Goal: Task Accomplishment & Management: Complete application form

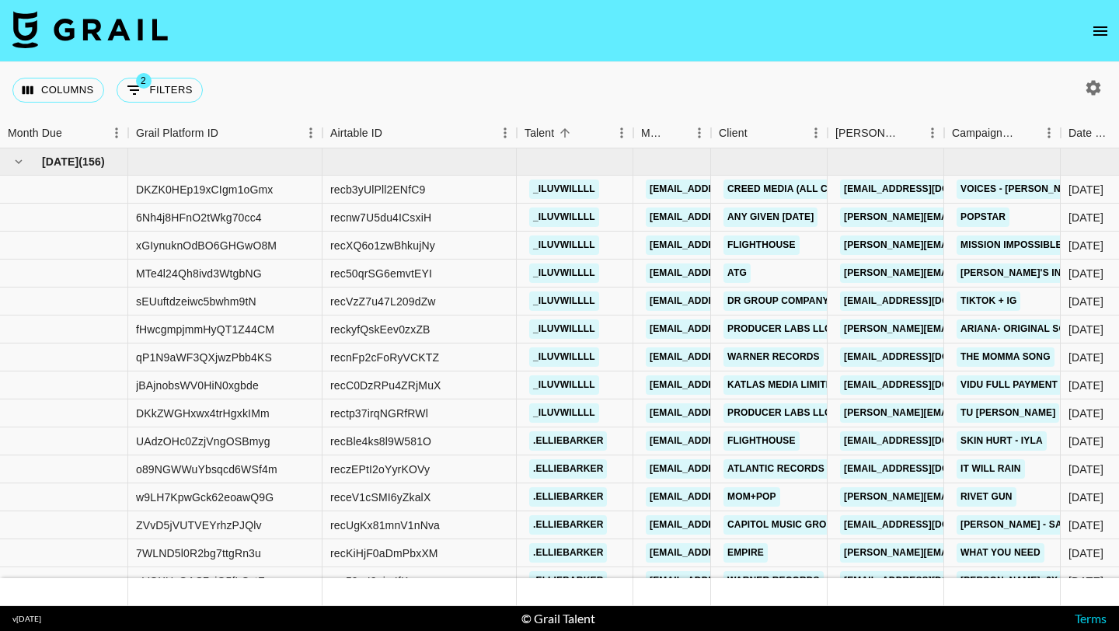
click at [1092, 35] on icon "open drawer" at bounding box center [1100, 31] width 19 height 19
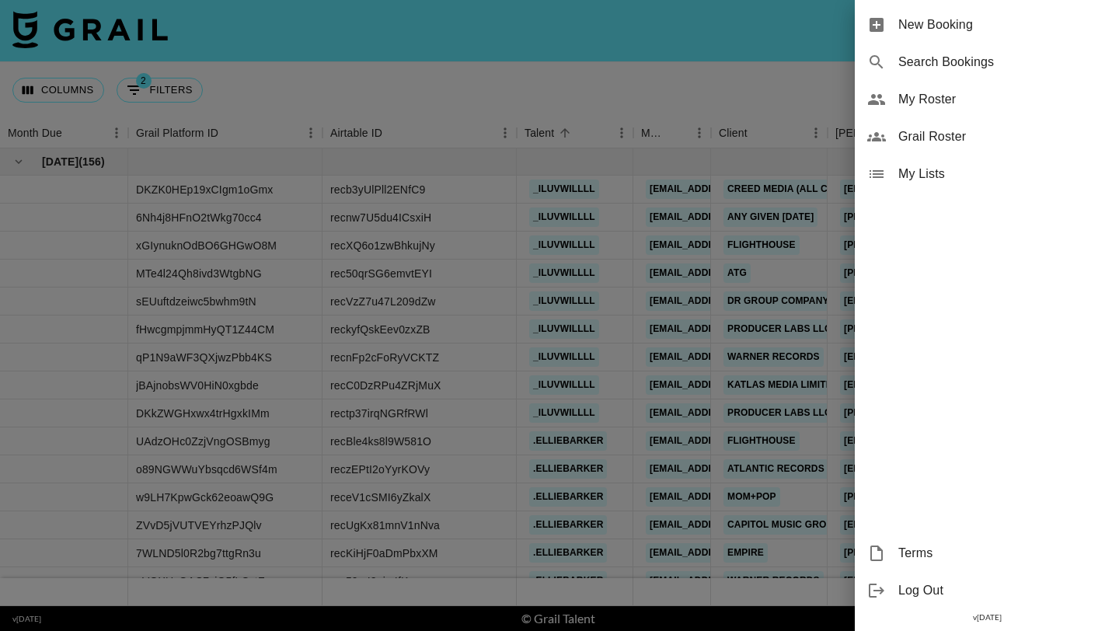
click at [1062, 35] on div "New Booking" at bounding box center [987, 24] width 264 height 37
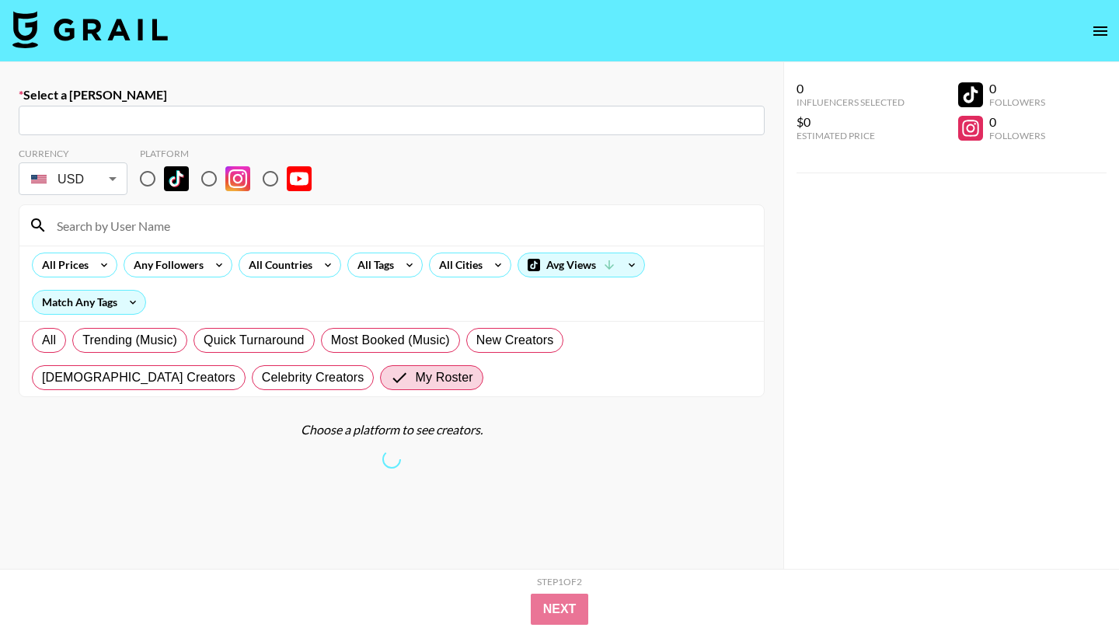
click at [232, 104] on div "Select a Booker ​" at bounding box center [392, 111] width 746 height 48
click at [232, 122] on input "text" at bounding box center [391, 121] width 727 height 18
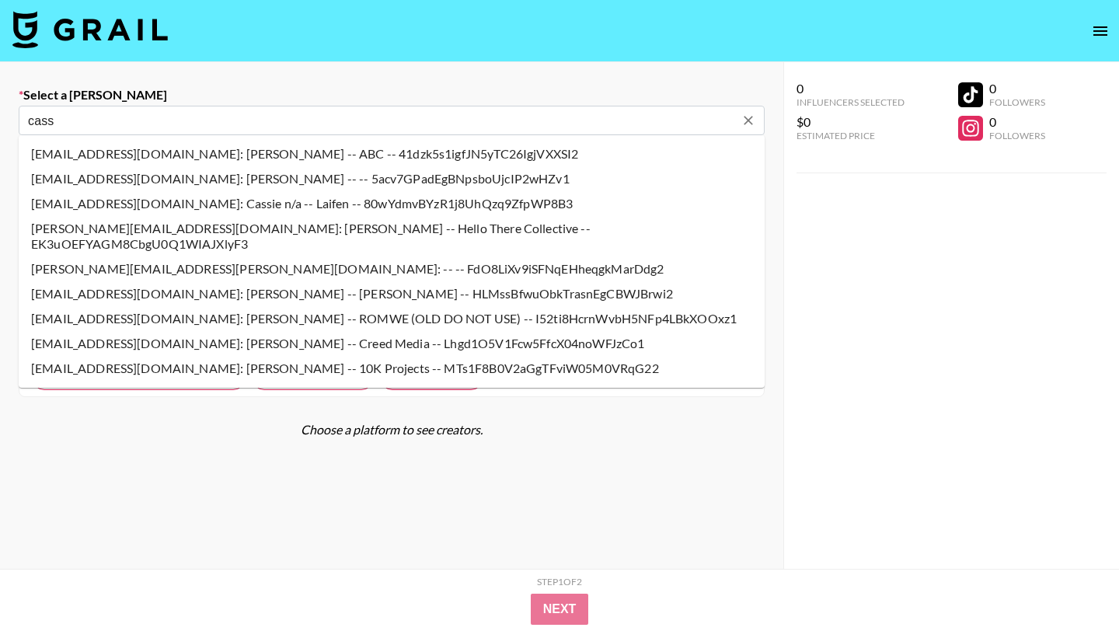
type input "cassie@10kprojects.com: Cassie Anderson -- 10K Projects -- MTs1F8B0V2aGgTFviW05…"
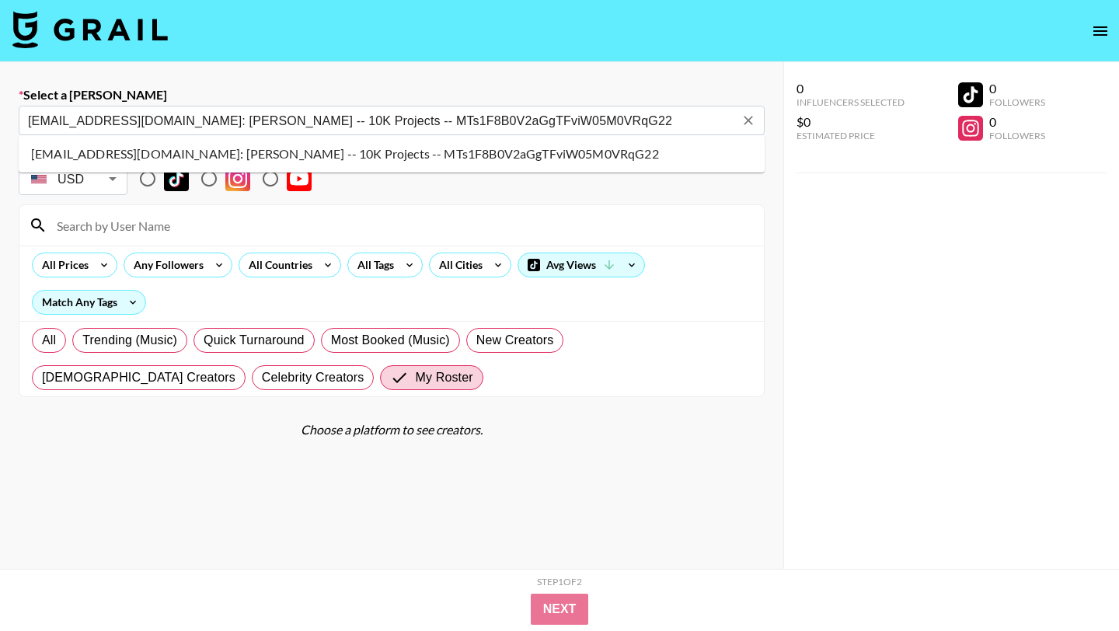
click at [143, 154] on li "cassie@10kprojects.com: Cassie Anderson -- 10K Projects -- MTs1F8B0V2aGgTFviW05…" at bounding box center [392, 153] width 746 height 25
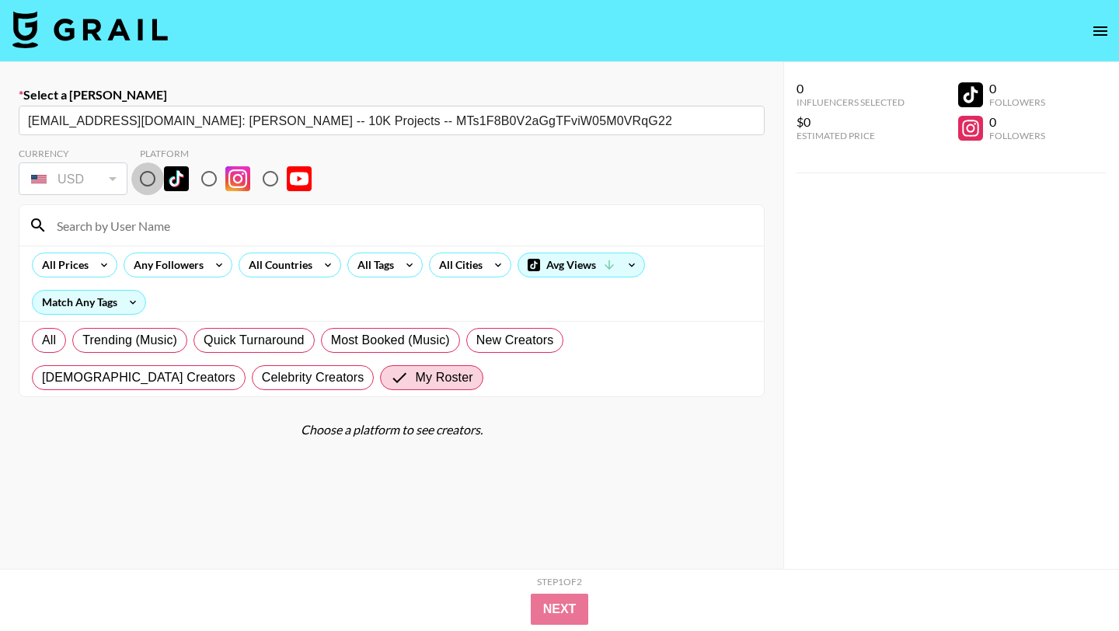
click at [144, 178] on input "radio" at bounding box center [147, 178] width 33 height 33
radio input "true"
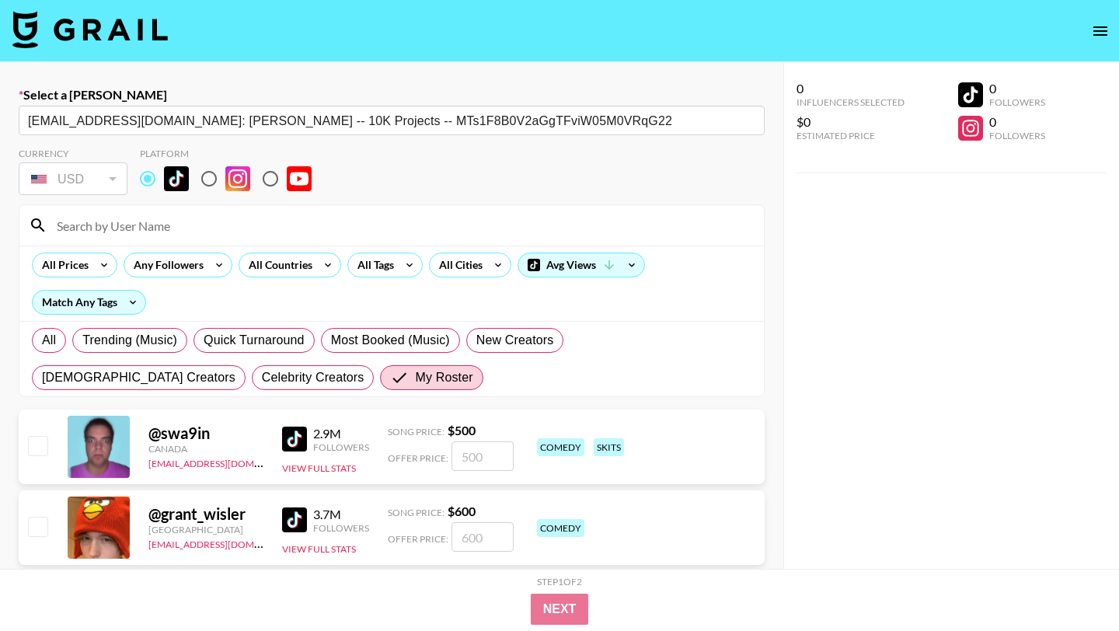
click at [146, 222] on input at bounding box center [400, 225] width 707 height 25
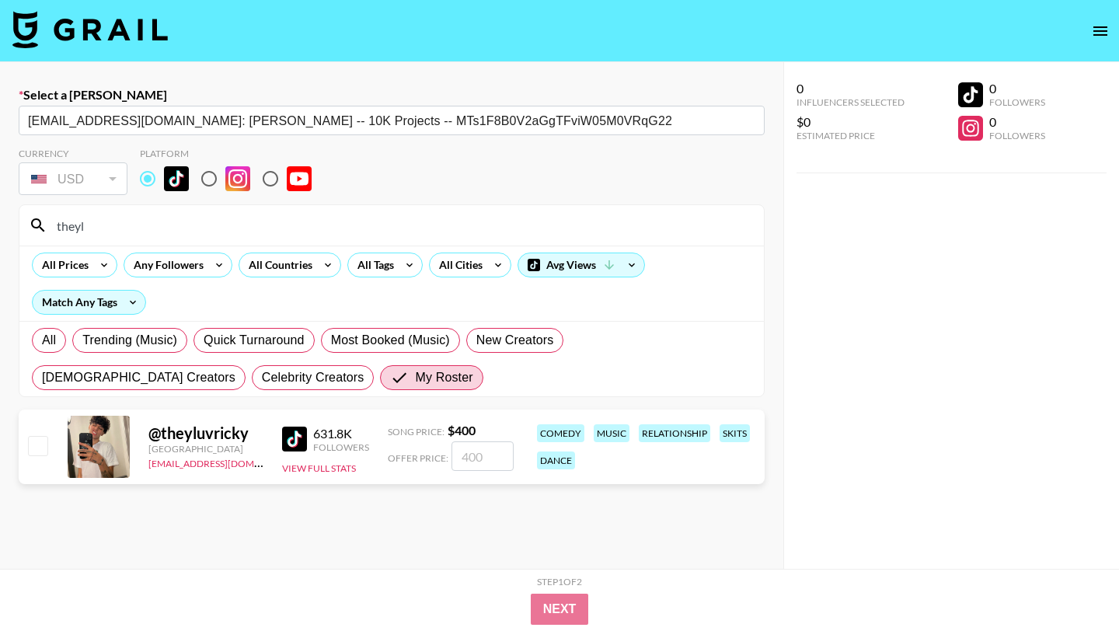
type input "theyl"
click at [41, 451] on input "checkbox" at bounding box center [37, 445] width 19 height 19
checkbox input "true"
type input "400"
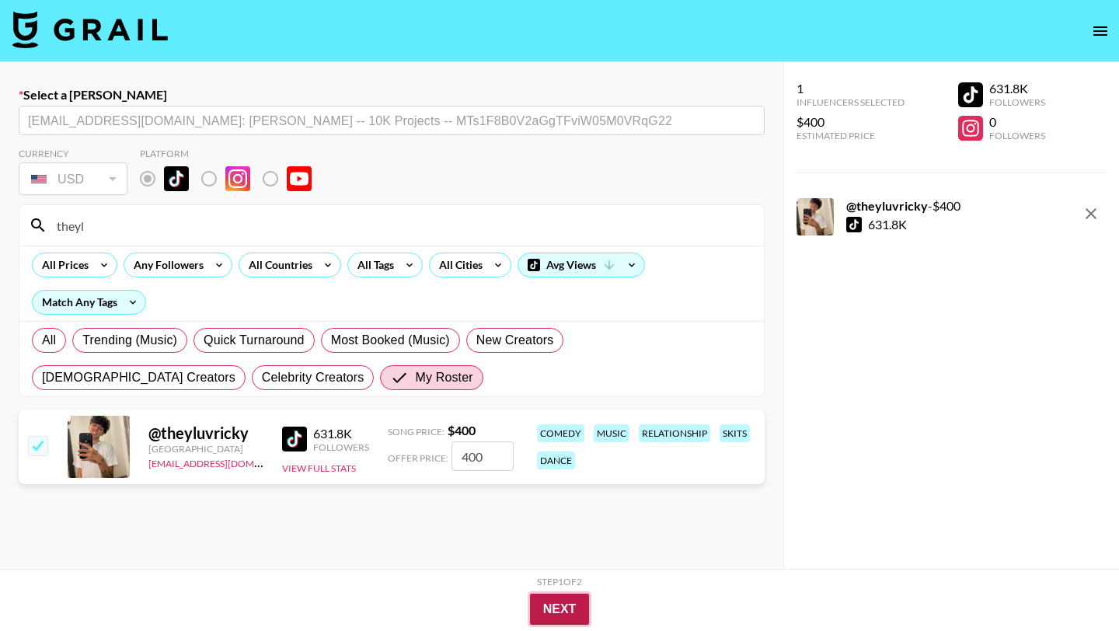
click at [552, 609] on button "Next" at bounding box center [560, 609] width 60 height 31
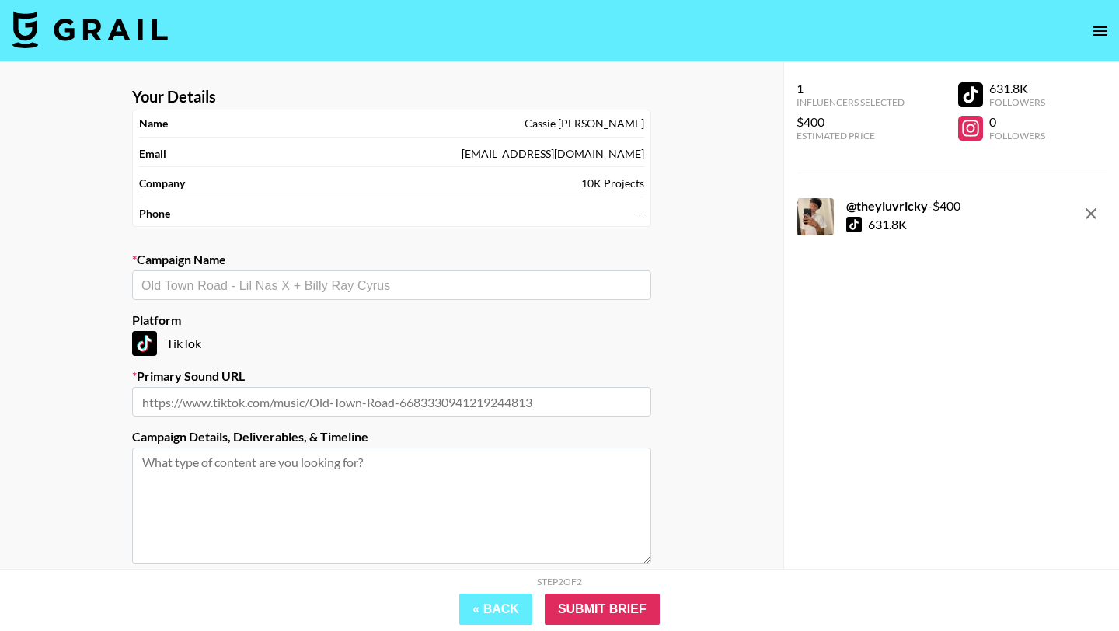
click at [378, 286] on input "text" at bounding box center [391, 286] width 500 height 18
click at [356, 310] on li "Artemas - Eat Me Alive" at bounding box center [391, 318] width 519 height 25
type input "Artemas - Eat Me Alive"
type input "https://www.tiktok.com/music/original-sound-7538115864273505037"
type textarea "TikTok -- TikTok"
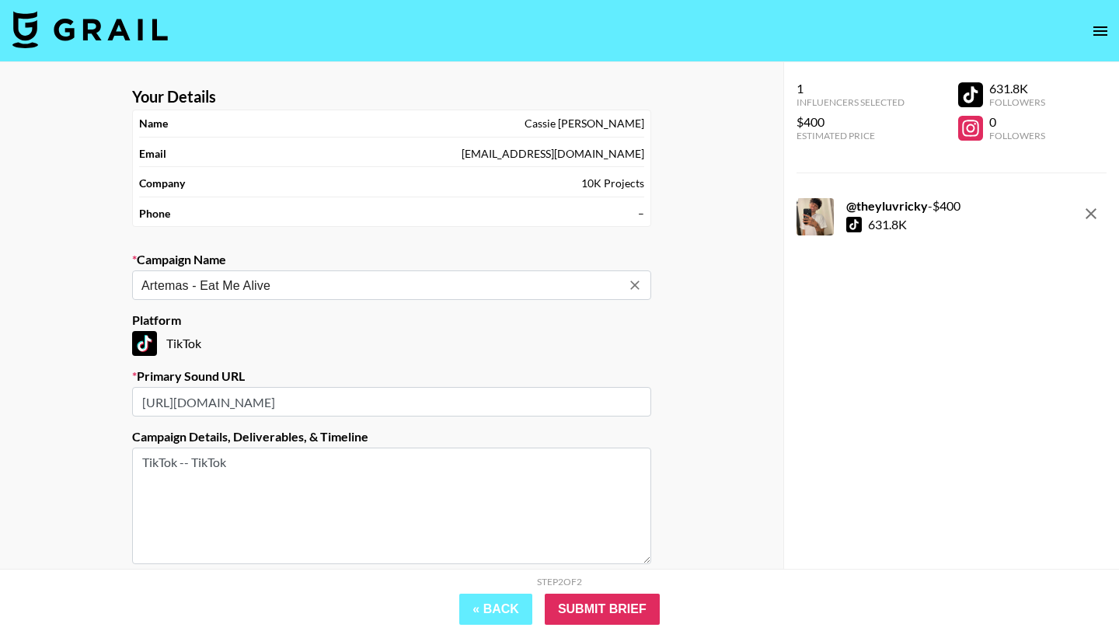
type input "Artemas - Eat Me Alive"
click at [636, 630] on div "Step 2 of 2 View Summary « Back Submit Brief" at bounding box center [559, 600] width 1119 height 62
click at [611, 601] on input "Submit Brief" at bounding box center [602, 609] width 115 height 31
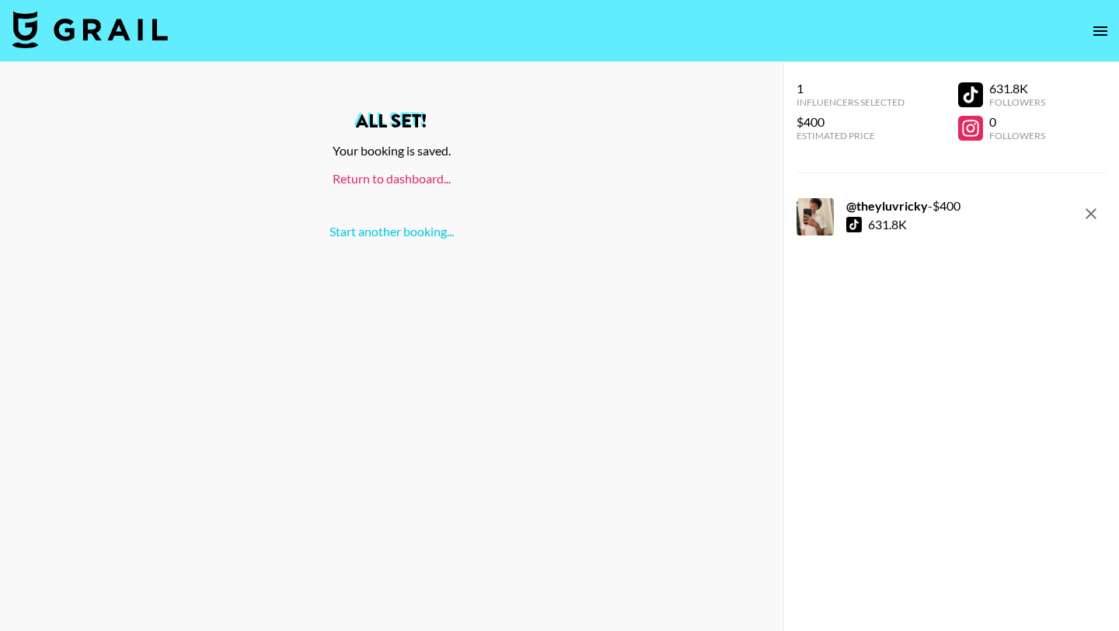
click at [425, 173] on link "Return to dashboard..." at bounding box center [392, 178] width 118 height 15
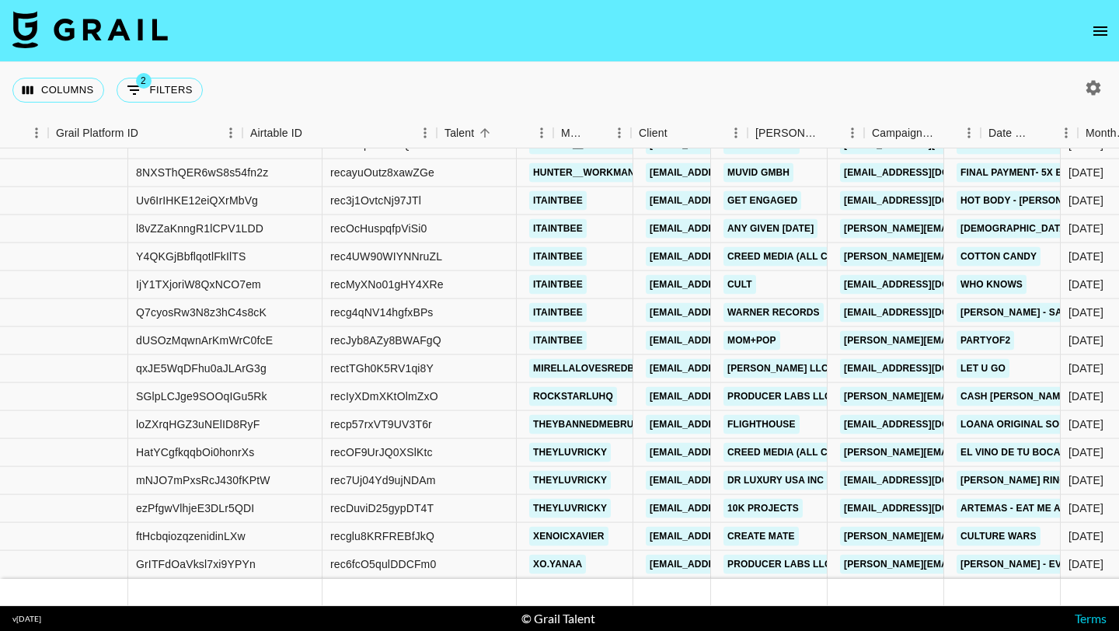
scroll to position [12452, 412]
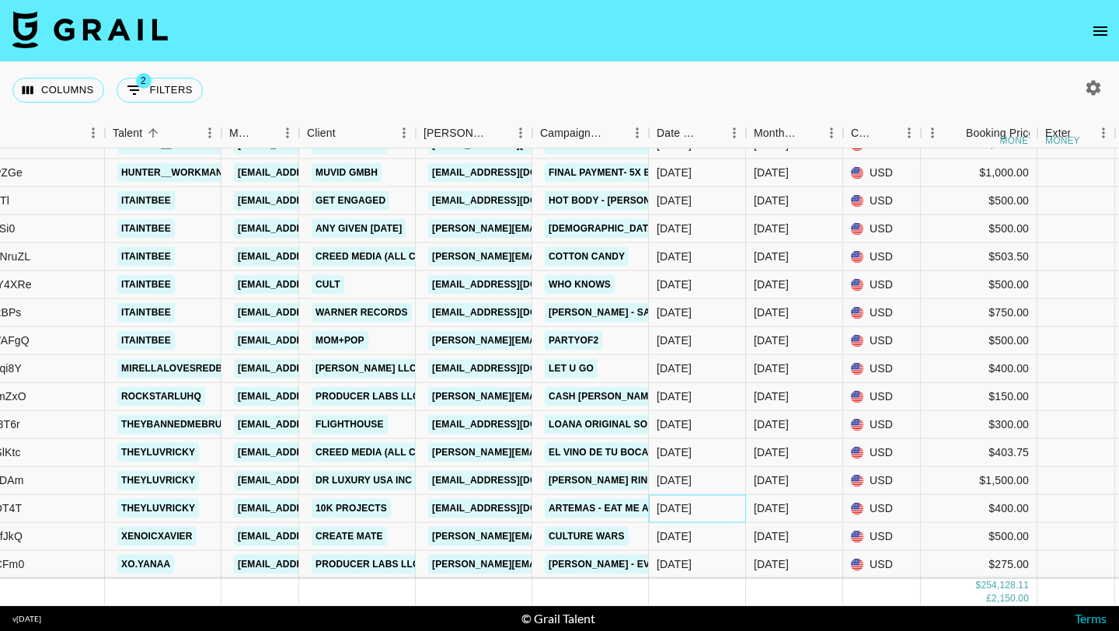
click at [691, 510] on div "[DATE]" at bounding box center [674, 508] width 35 height 16
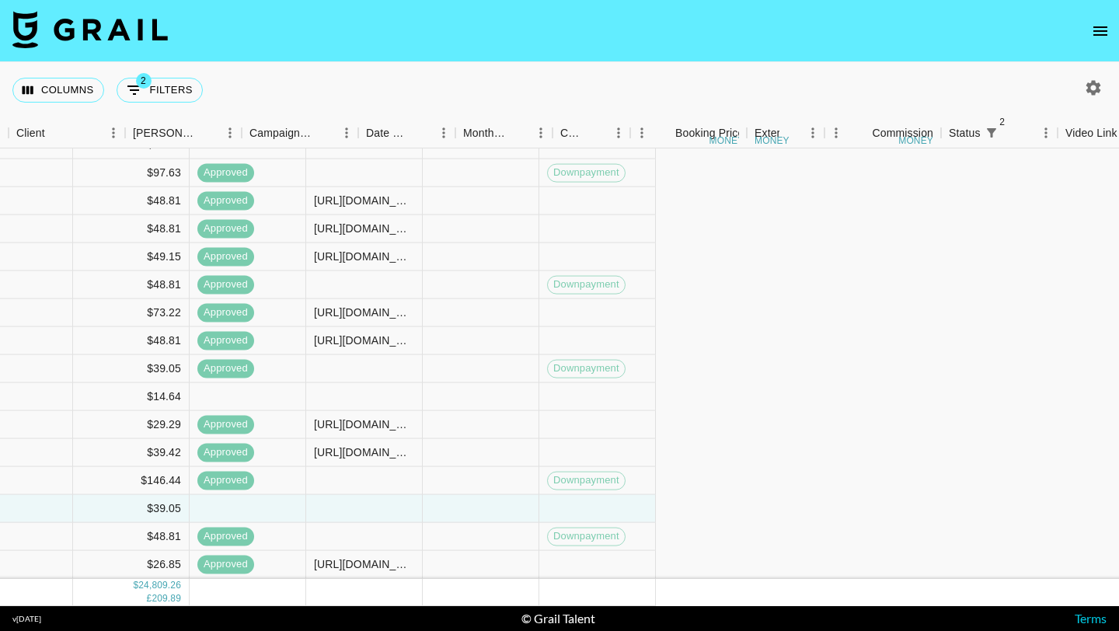
scroll to position [12452, 1517]
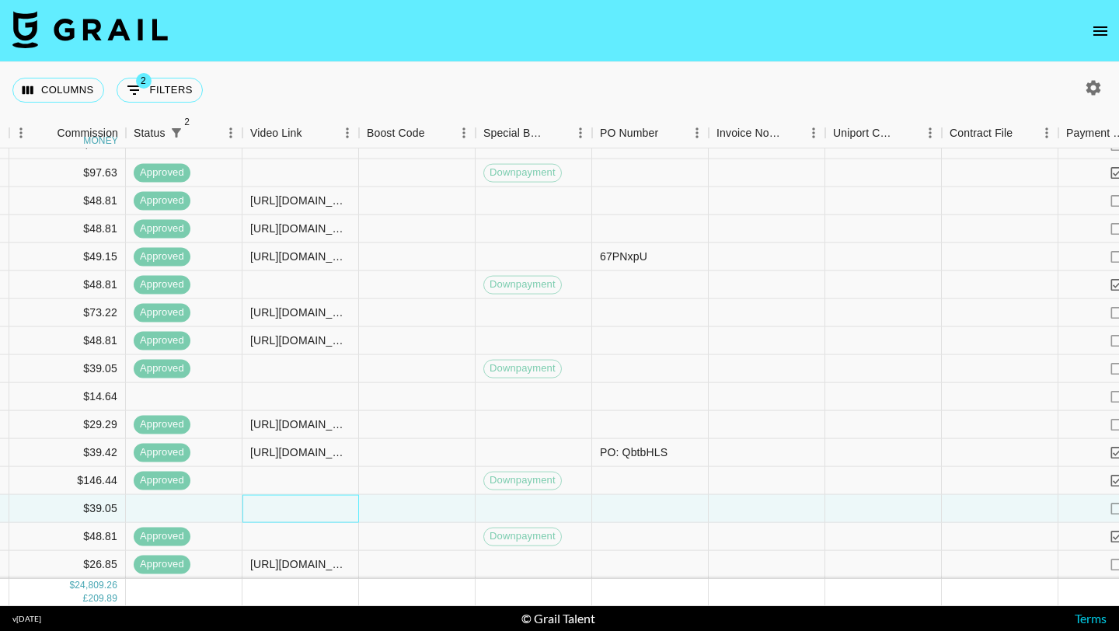
click at [277, 510] on div at bounding box center [300, 509] width 117 height 28
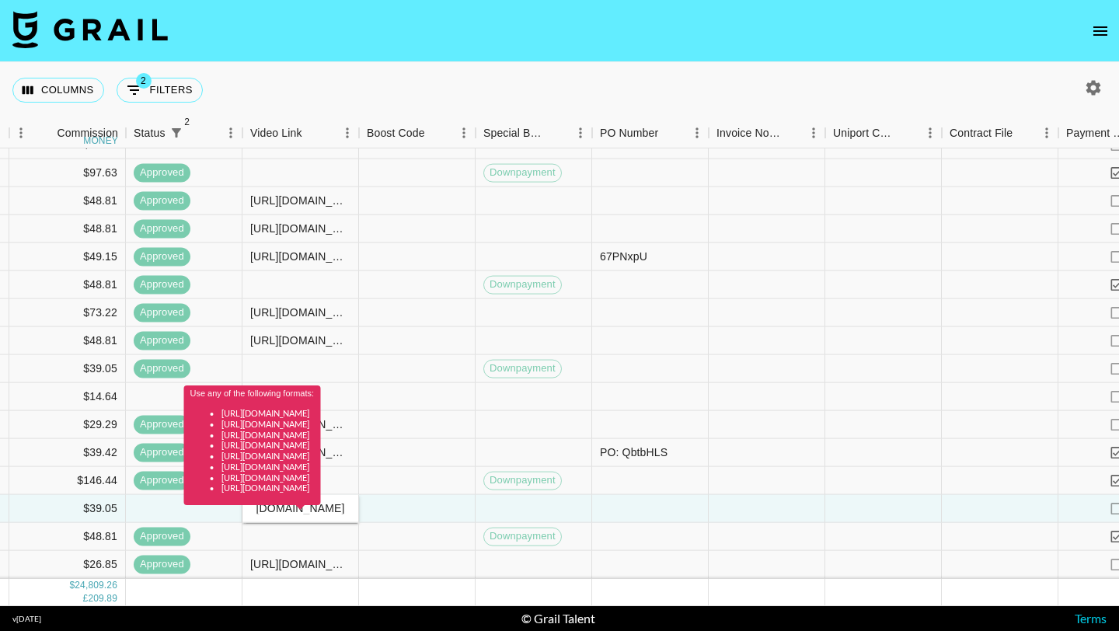
type input "[URL][DOMAIN_NAME]"
click at [423, 499] on div at bounding box center [417, 509] width 117 height 28
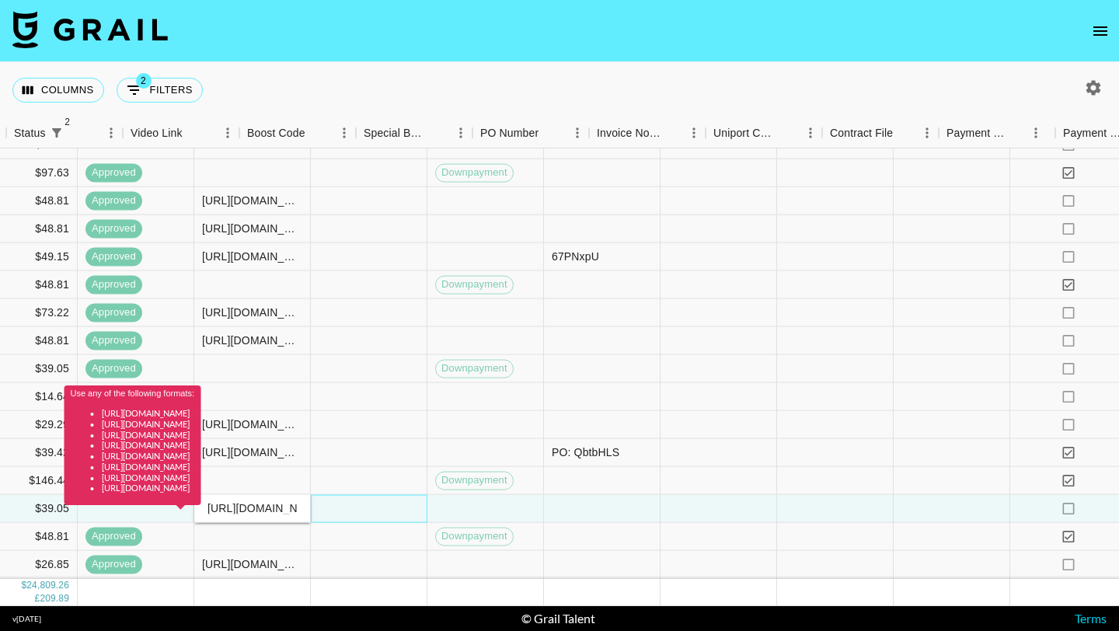
scroll to position [12452, 1702]
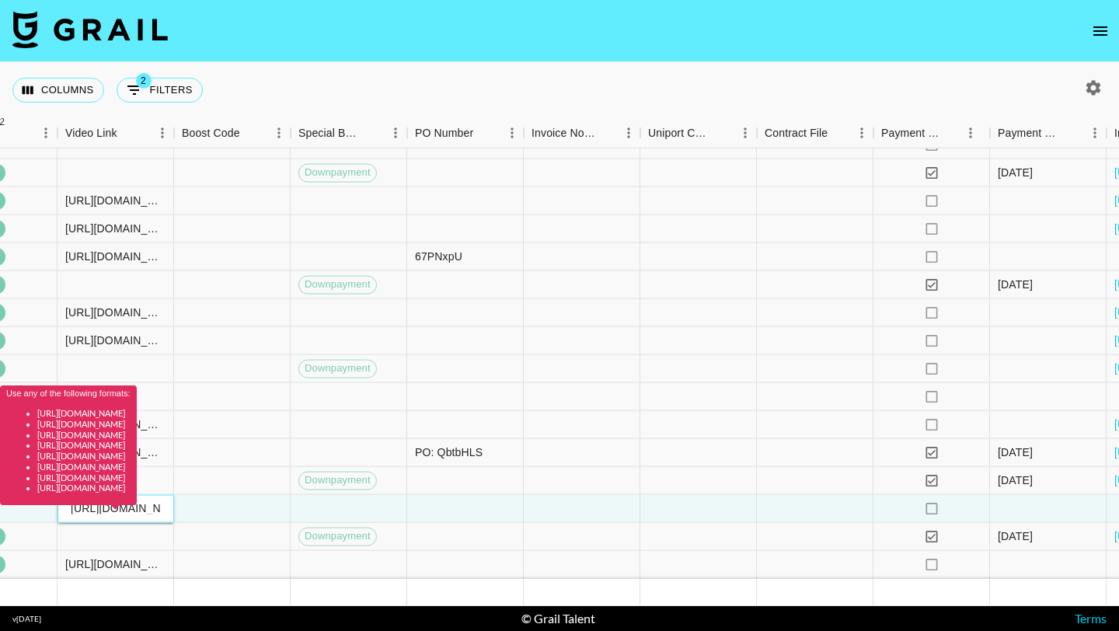
click at [137, 512] on div "Use any of the following formats: [URL][DOMAIN_NAME] [URL][DOMAIN_NAME] [URL][D…" at bounding box center [68, 450] width 137 height 131
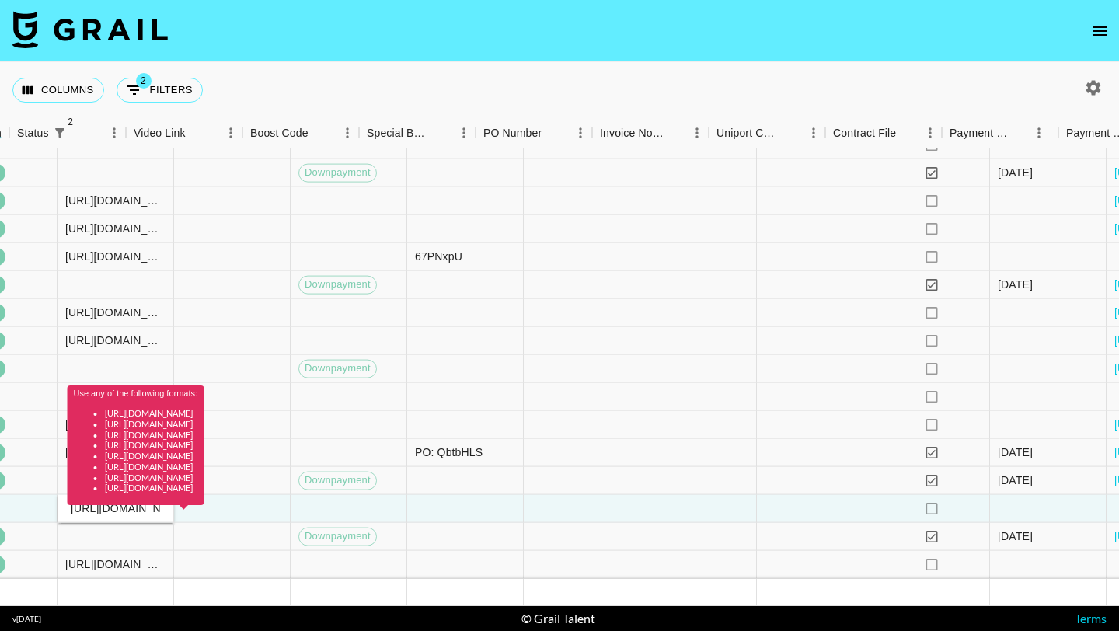
scroll to position [12452, 1400]
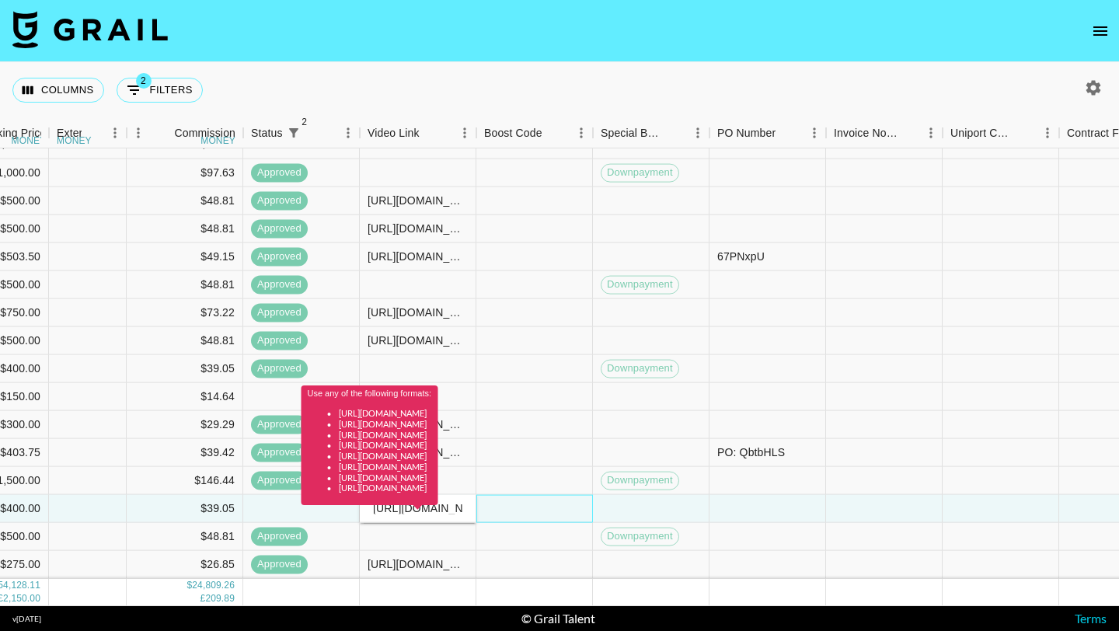
click at [536, 497] on div at bounding box center [534, 509] width 117 height 28
click at [540, 499] on div at bounding box center [534, 509] width 117 height 28
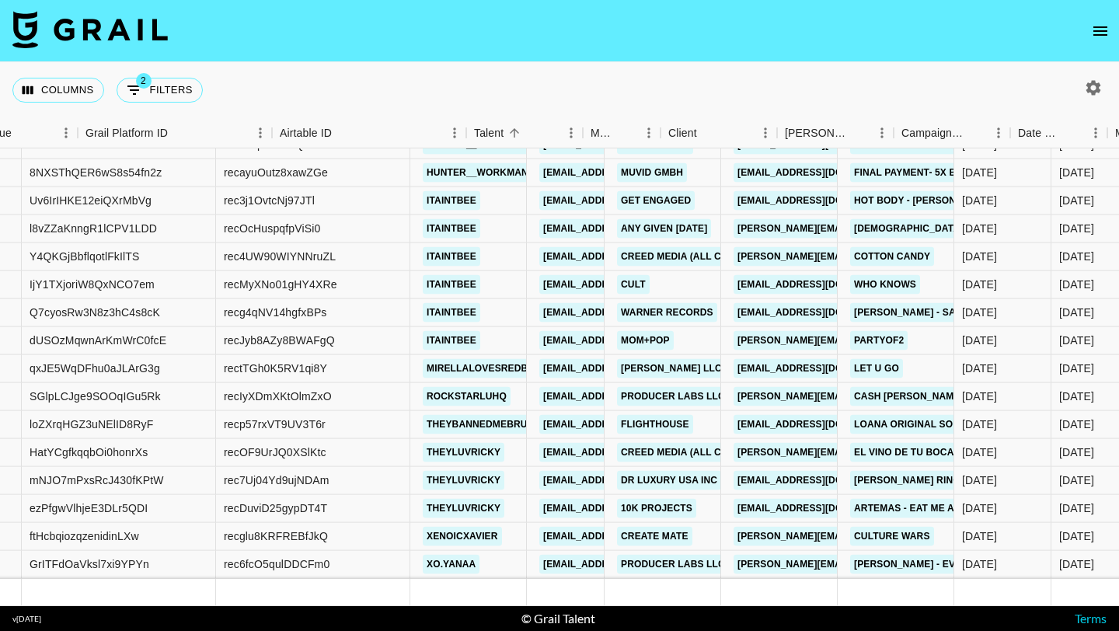
scroll to position [12452, 291]
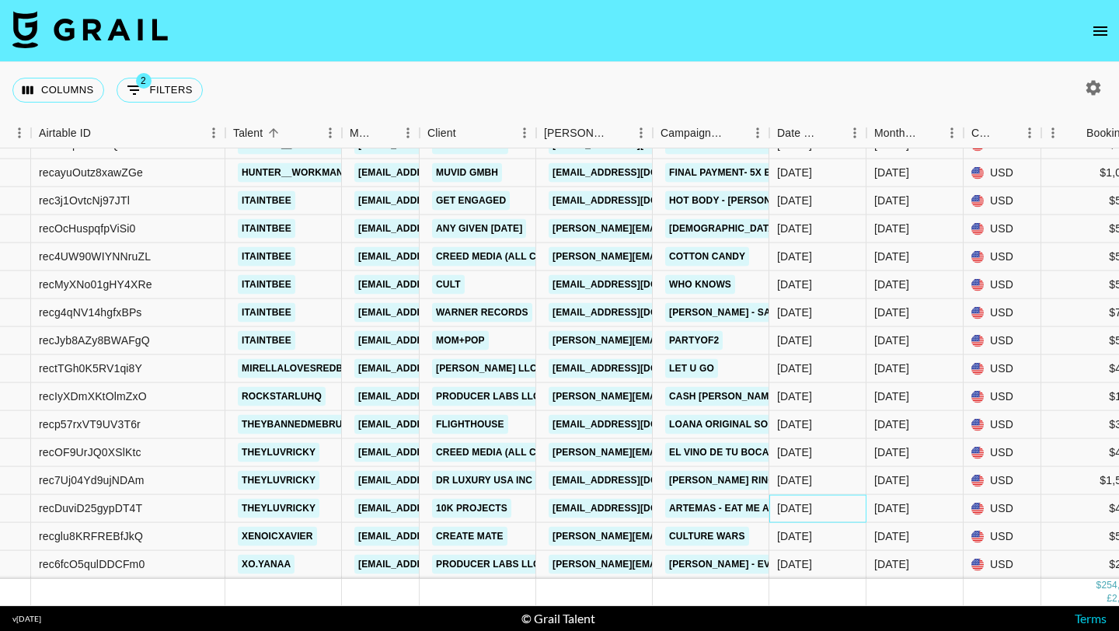
click at [809, 506] on div "[DATE]" at bounding box center [794, 508] width 35 height 16
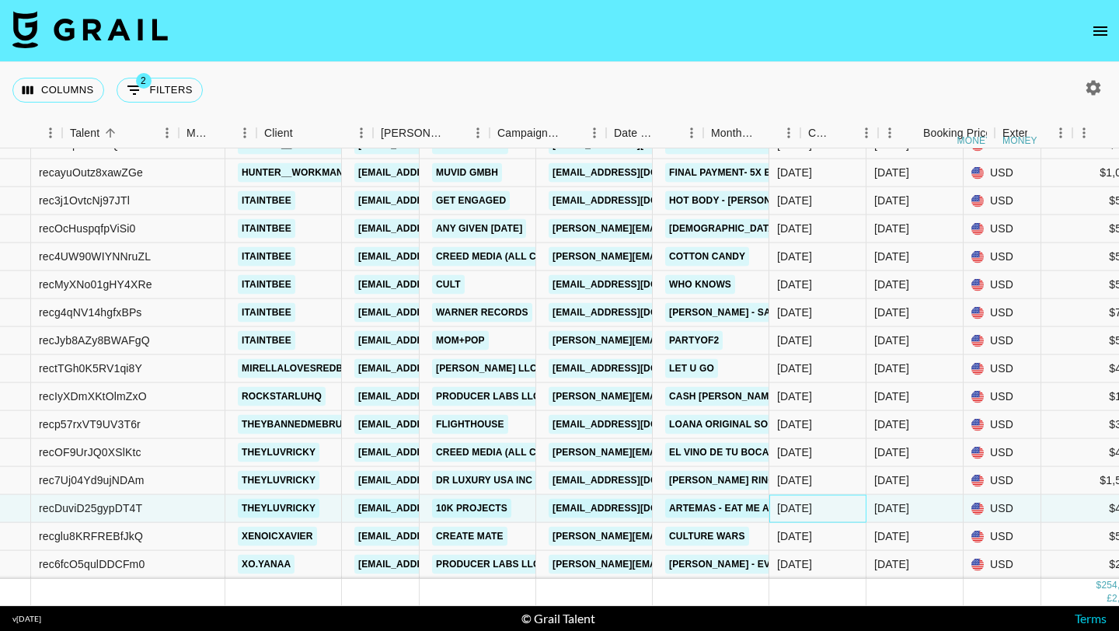
scroll to position [12452, 1203]
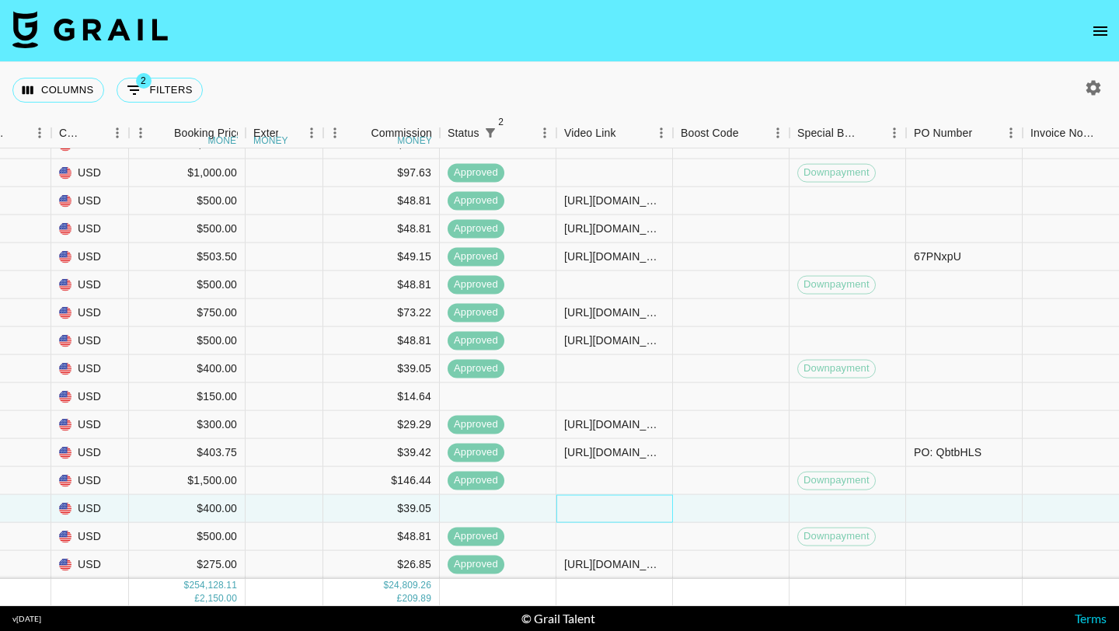
click at [611, 504] on div at bounding box center [614, 509] width 117 height 28
type input "https://www.tiktok.com/@theyluvricky/video/7542600465943481631?_r=1&_t=ZP-8zBBy…"
click at [701, 510] on div at bounding box center [731, 509] width 117 height 28
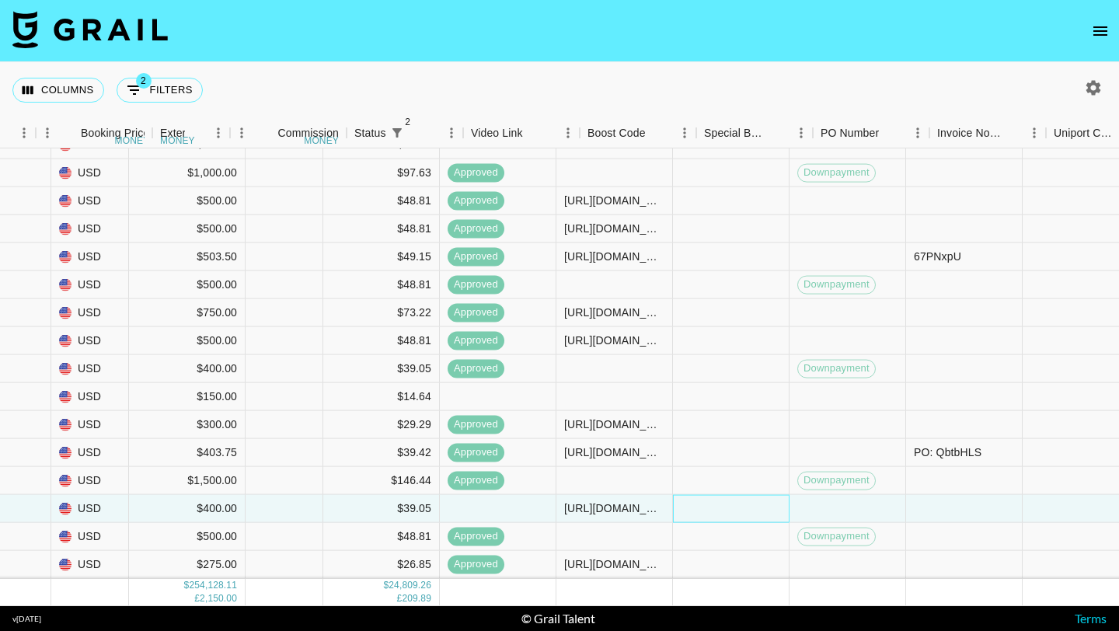
scroll to position [12452, 1869]
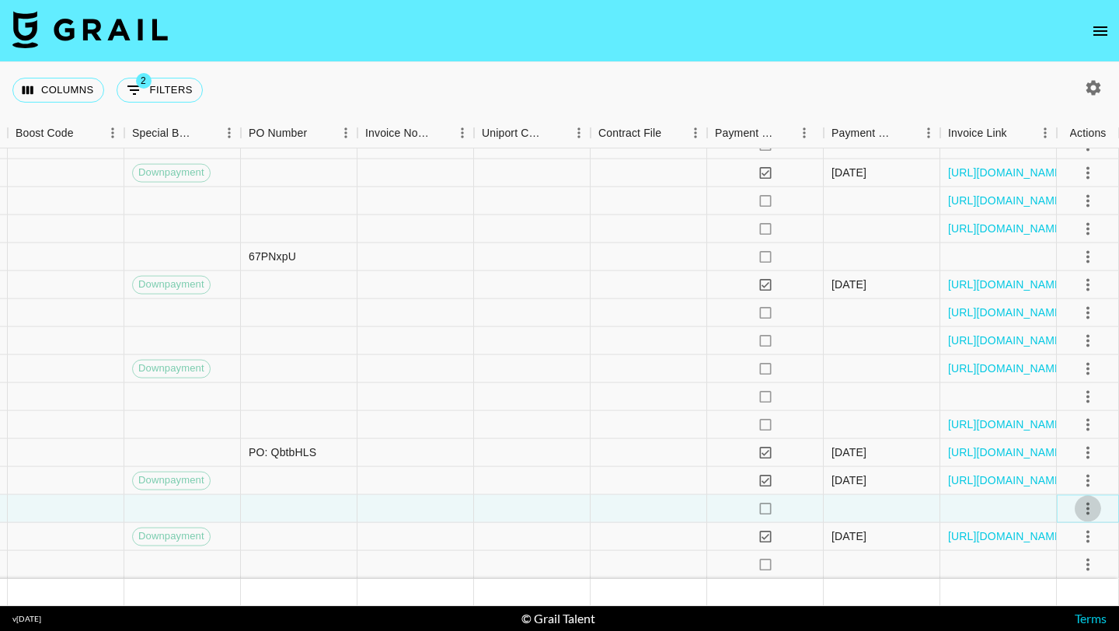
click at [1085, 512] on icon "select merge strategy" at bounding box center [1087, 508] width 19 height 19
click at [1068, 476] on div "Approve" at bounding box center [1053, 474] width 47 height 19
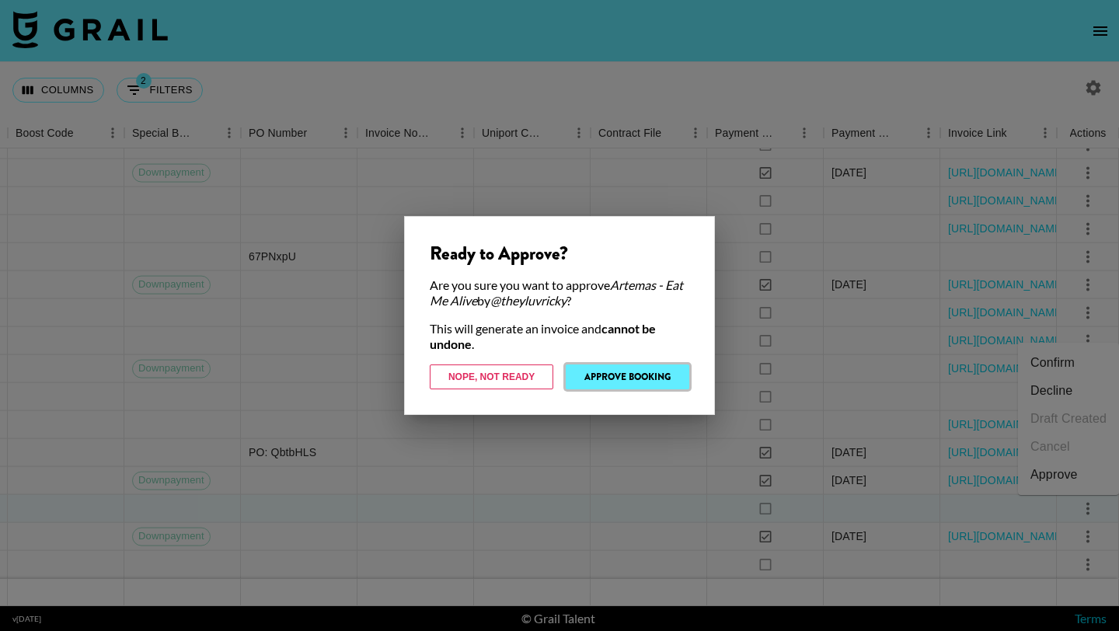
click at [673, 374] on button "Approve Booking" at bounding box center [628, 376] width 124 height 25
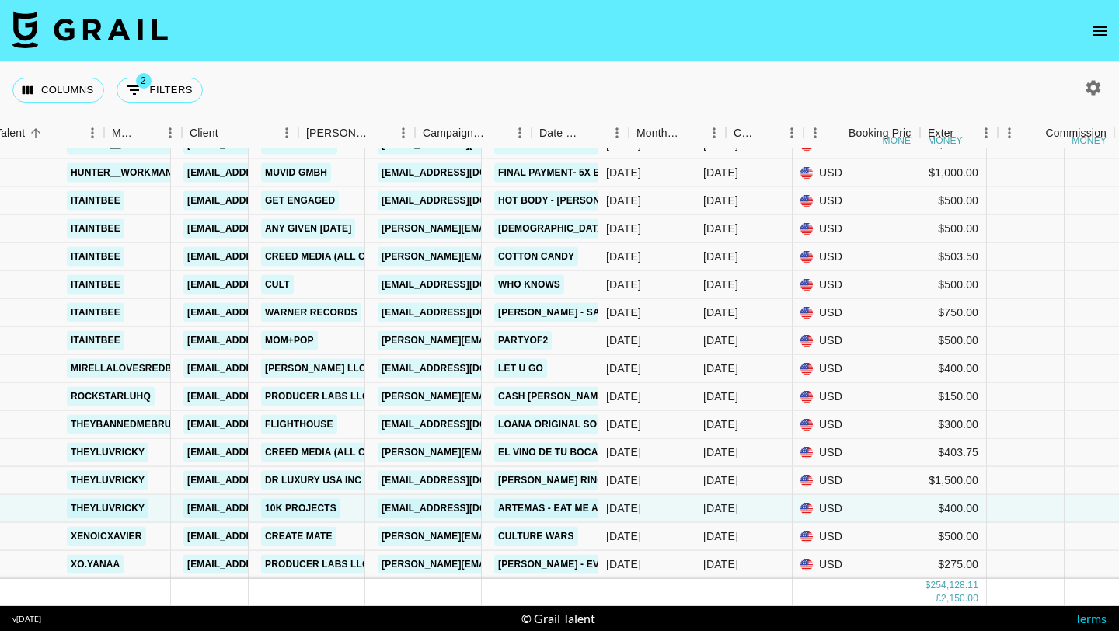
scroll to position [12452, 276]
